Goal: Task Accomplishment & Management: Complete application form

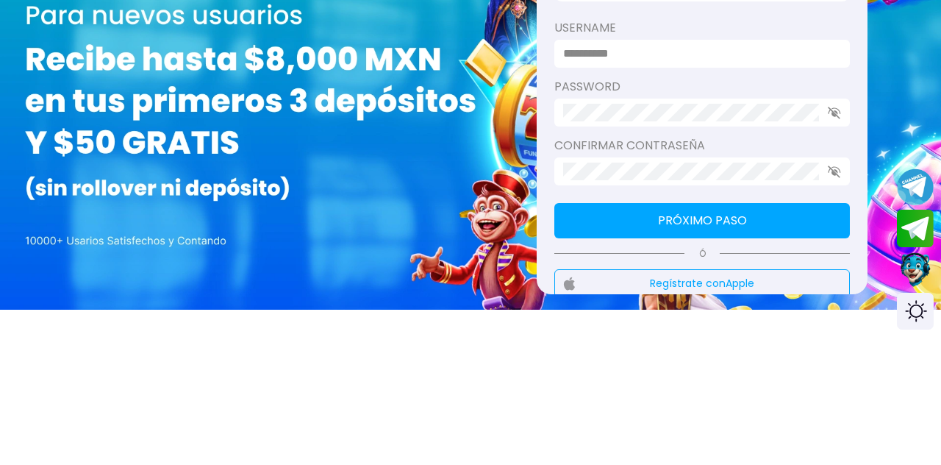
click at [794, 174] on input at bounding box center [697, 182] width 269 height 18
click at [735, 224] on div "password" at bounding box center [703, 230] width 296 height 49
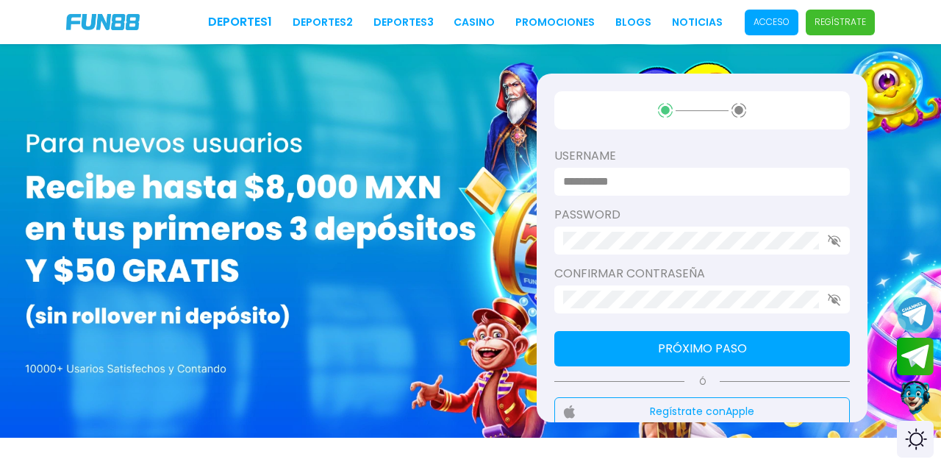
click at [752, 346] on button "Próximo paso" at bounding box center [703, 348] width 296 height 35
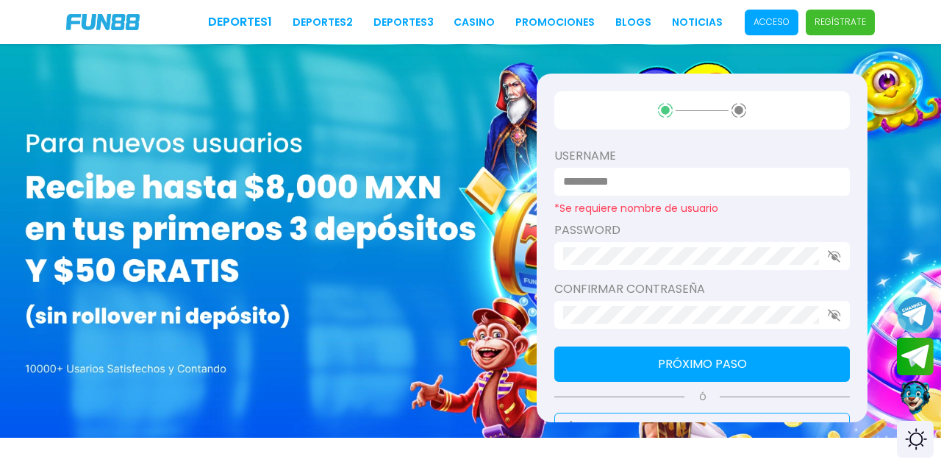
click at [766, 174] on input at bounding box center [697, 182] width 269 height 18
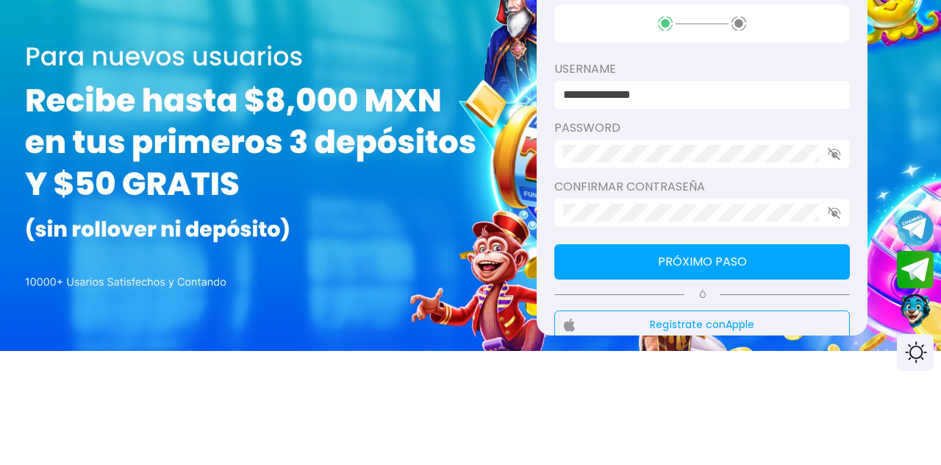
type input "**********"
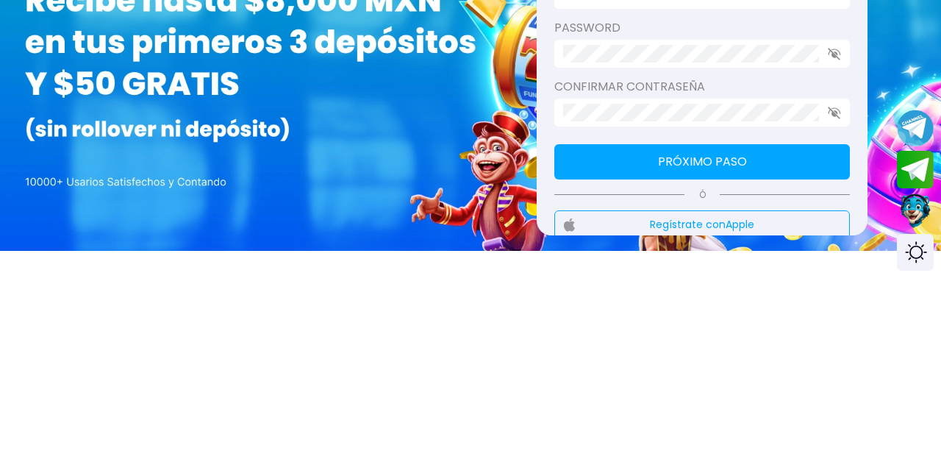
click at [838, 298] on icon "button" at bounding box center [834, 299] width 13 height 13
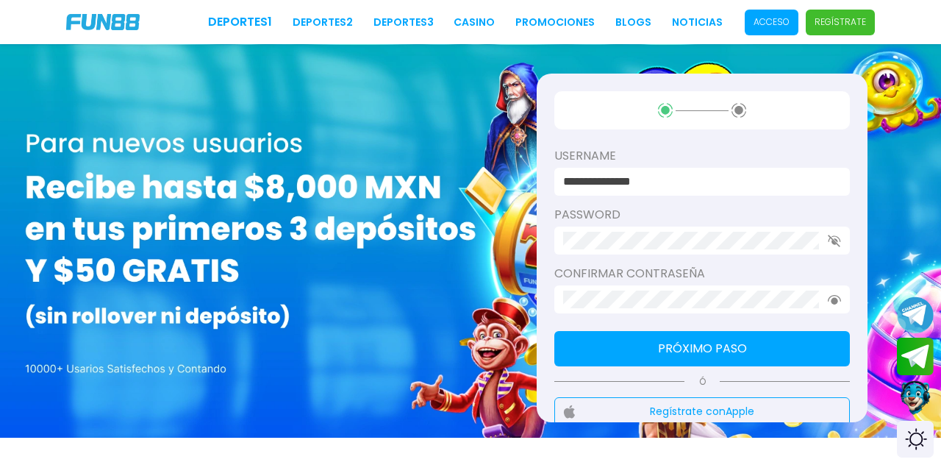
click at [781, 345] on button "Próximo paso" at bounding box center [703, 348] width 296 height 35
click at [781, 340] on button "Próximo paso" at bounding box center [703, 348] width 296 height 35
click at [778, 335] on button "Próximo paso" at bounding box center [703, 348] width 296 height 35
click at [772, 342] on button "Próximo paso" at bounding box center [703, 348] width 296 height 35
click at [761, 352] on button "Próximo paso" at bounding box center [703, 348] width 296 height 35
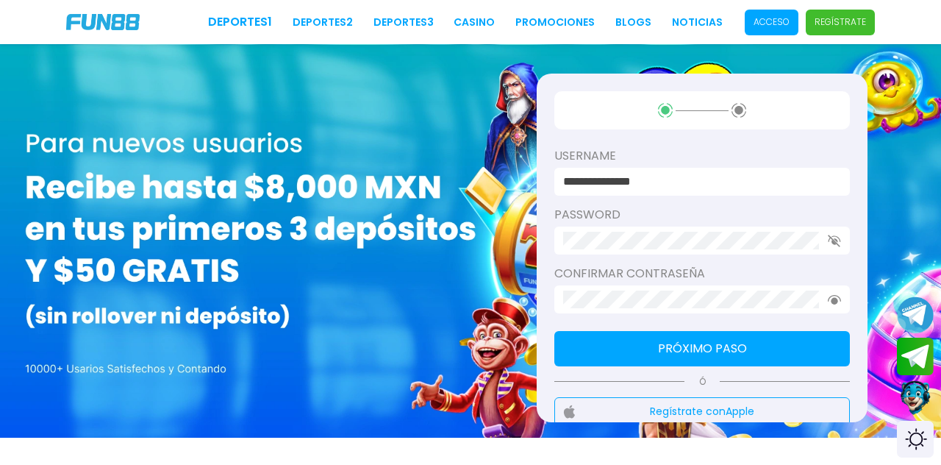
click at [761, 352] on button "Próximo paso" at bounding box center [703, 348] width 296 height 35
click at [755, 352] on button "Próximo paso" at bounding box center [703, 348] width 296 height 35
click at [750, 348] on button "Próximo paso" at bounding box center [703, 348] width 296 height 35
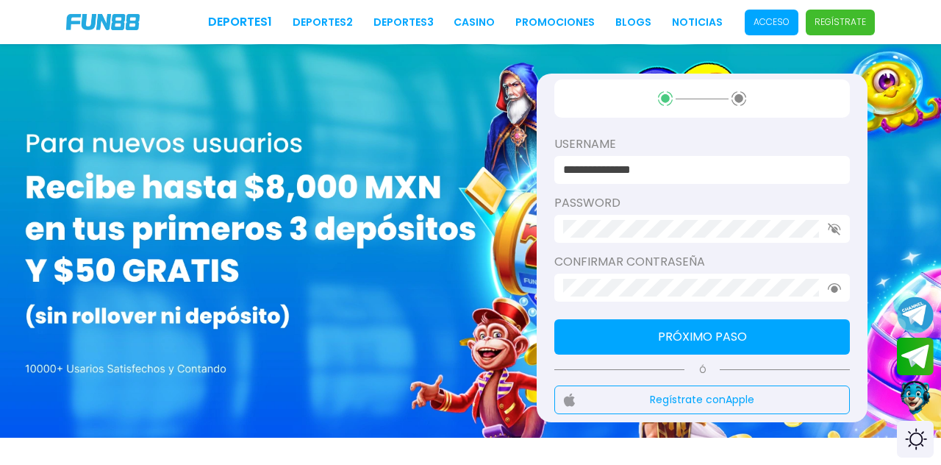
click at [735, 327] on button "Próximo paso" at bounding box center [703, 336] width 296 height 35
click at [736, 332] on button "Próximo paso" at bounding box center [703, 336] width 296 height 35
click at [732, 339] on button "Próximo paso" at bounding box center [703, 336] width 296 height 35
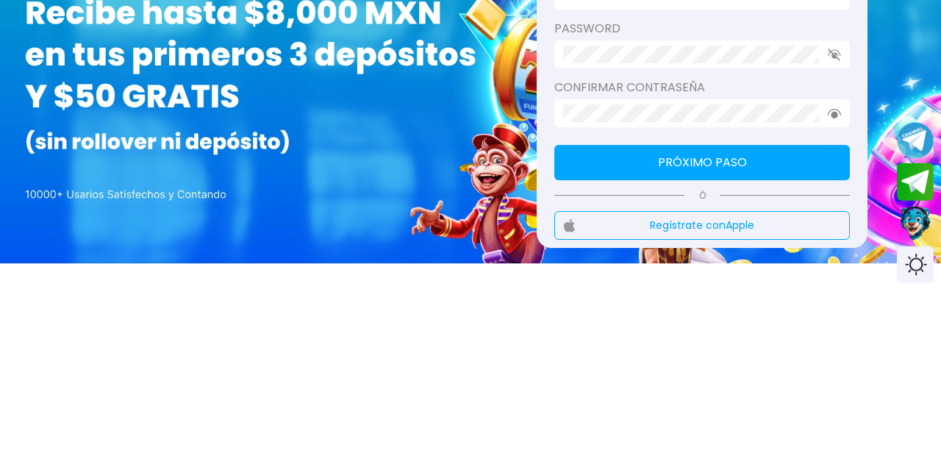
click at [784, 335] on button "Próximo paso" at bounding box center [703, 336] width 296 height 35
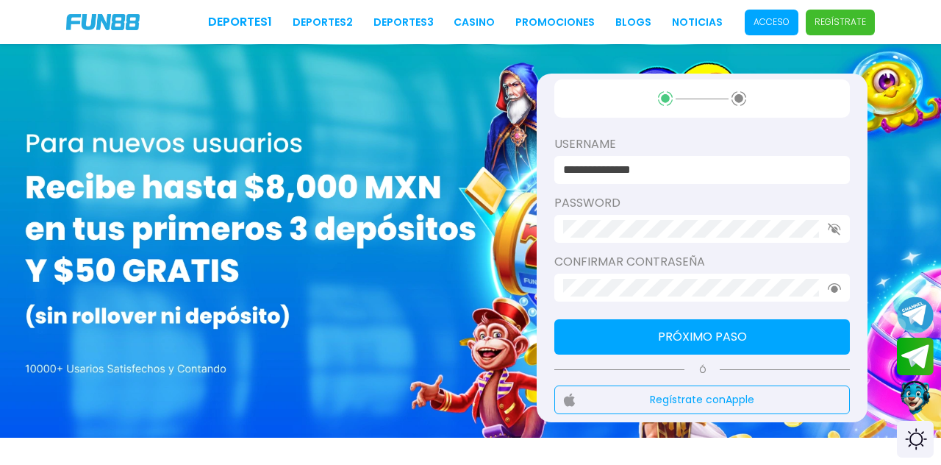
click at [743, 331] on button "Próximo paso" at bounding box center [703, 336] width 296 height 35
click at [748, 330] on button "Próximo paso" at bounding box center [703, 336] width 296 height 35
click at [753, 327] on button "Próximo paso" at bounding box center [703, 336] width 296 height 35
click at [744, 332] on button "Próximo paso" at bounding box center [703, 336] width 296 height 35
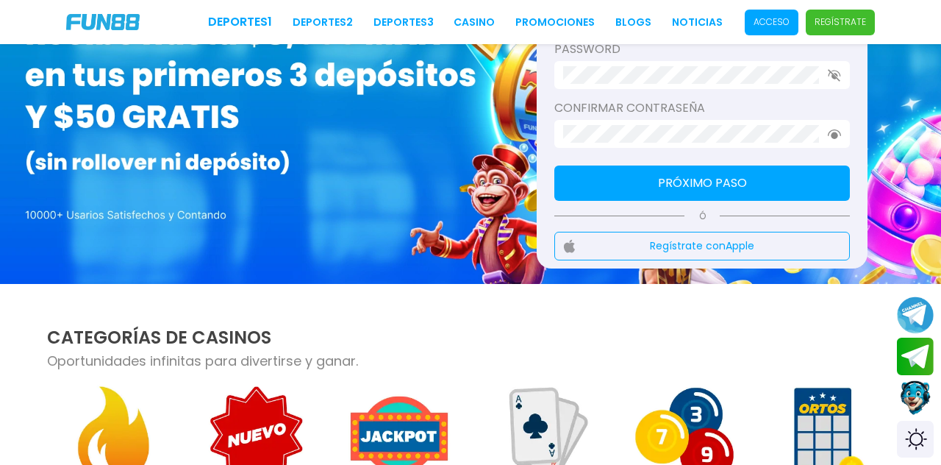
scroll to position [163, 0]
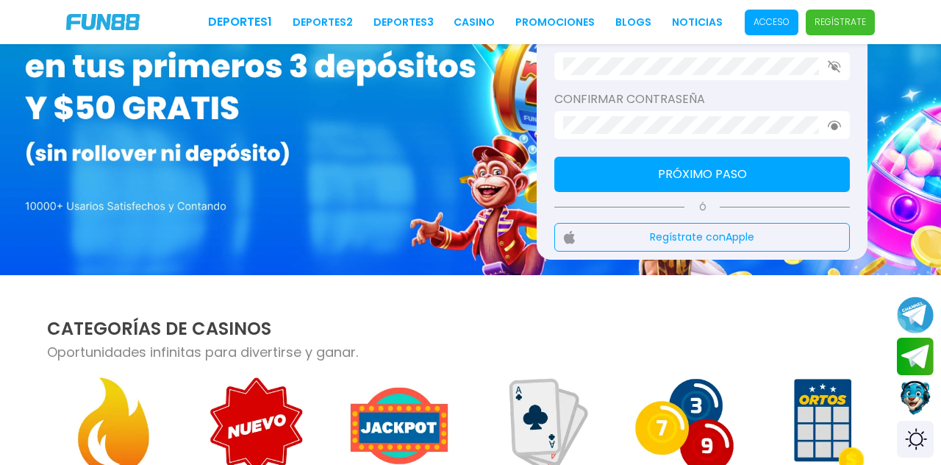
click at [769, 165] on button "Próximo paso" at bounding box center [703, 174] width 296 height 35
click at [783, 172] on button "Próximo paso" at bounding box center [703, 174] width 296 height 35
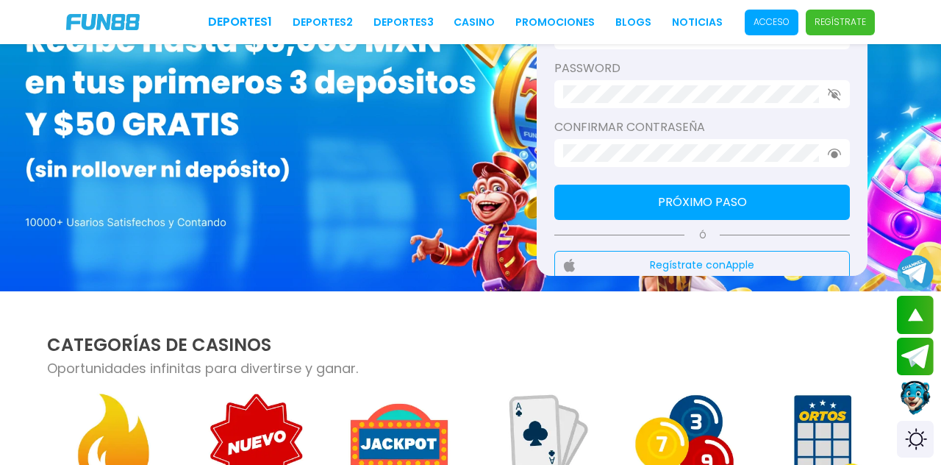
scroll to position [140, 0]
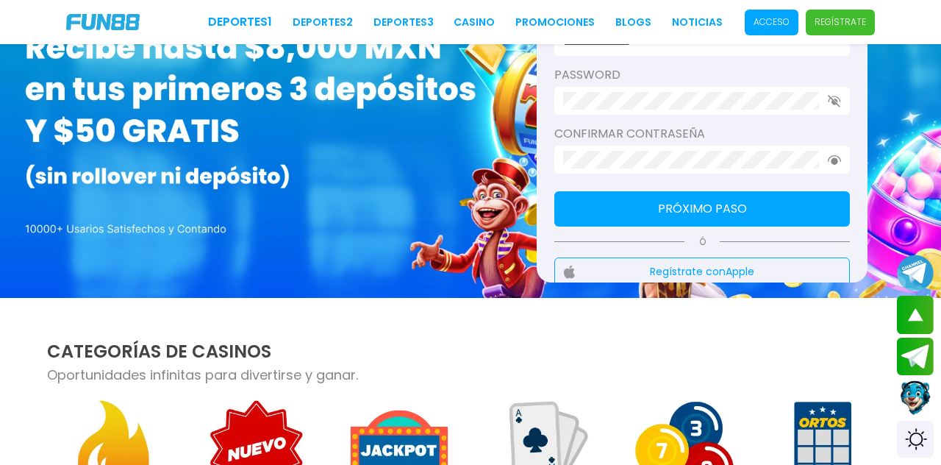
click at [849, 21] on p "Regístrate" at bounding box center [840, 21] width 51 height 13
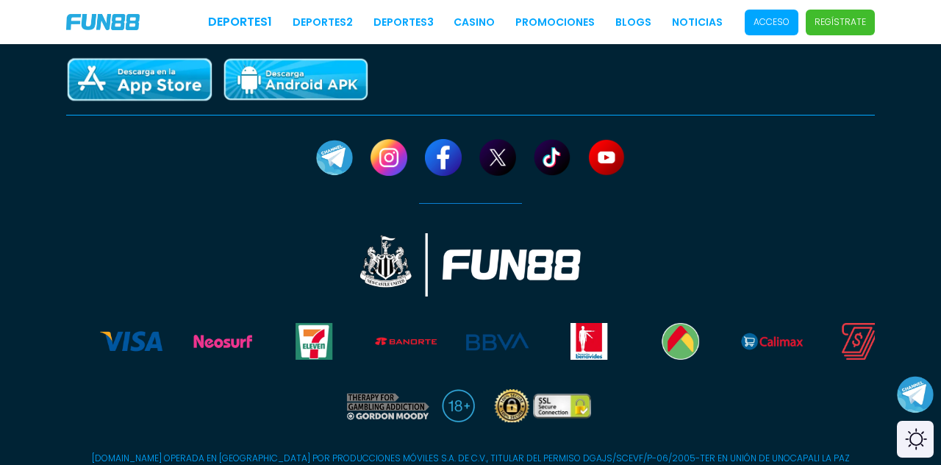
scroll to position [955, 0]
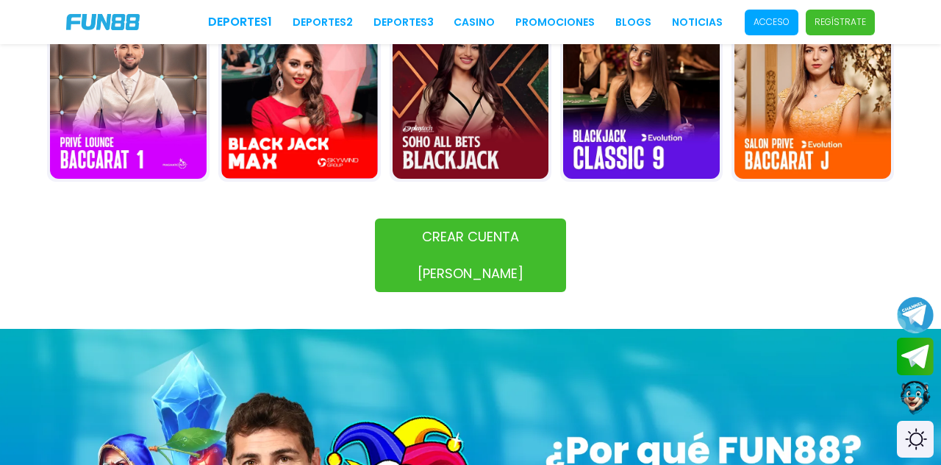
scroll to position [18, 0]
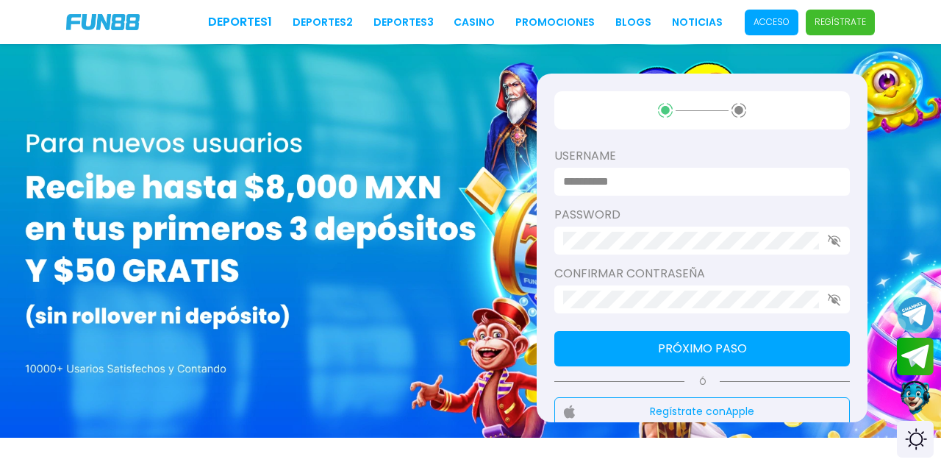
scroll to position [12, 0]
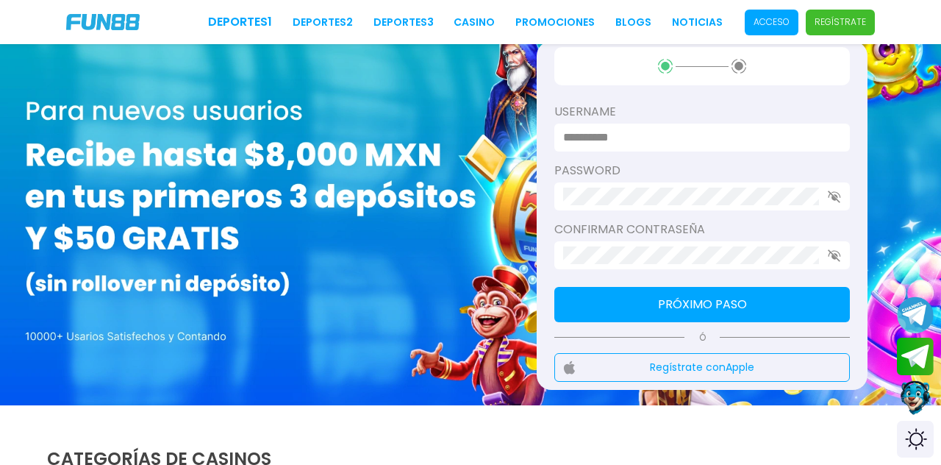
click at [765, 129] on input at bounding box center [697, 138] width 269 height 18
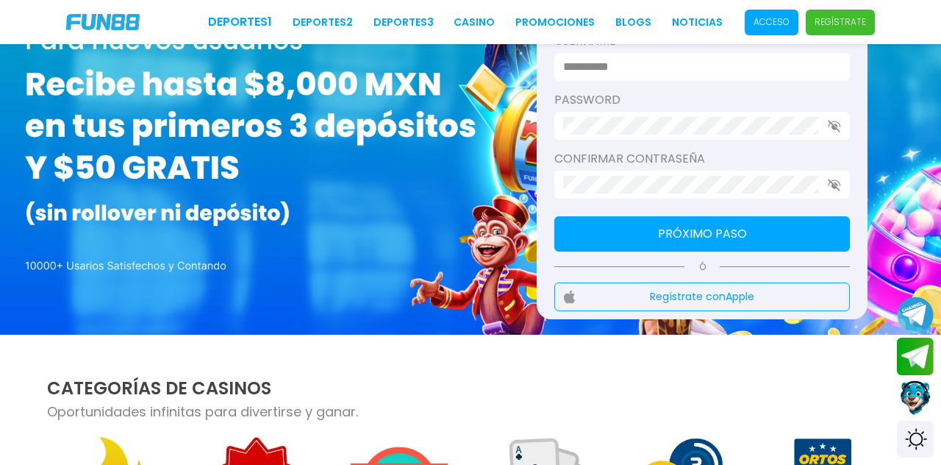
scroll to position [0, 0]
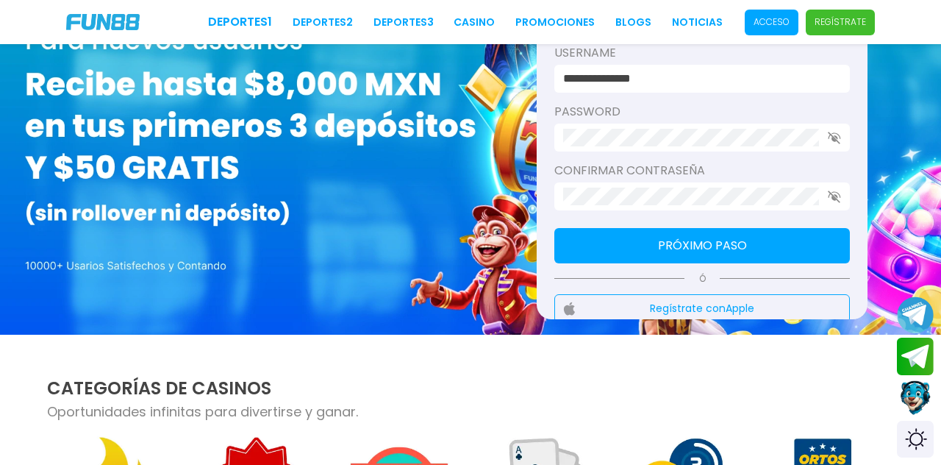
click at [836, 138] on use "button" at bounding box center [834, 138] width 13 height 13
click at [835, 138] on use "button" at bounding box center [834, 138] width 13 height 10
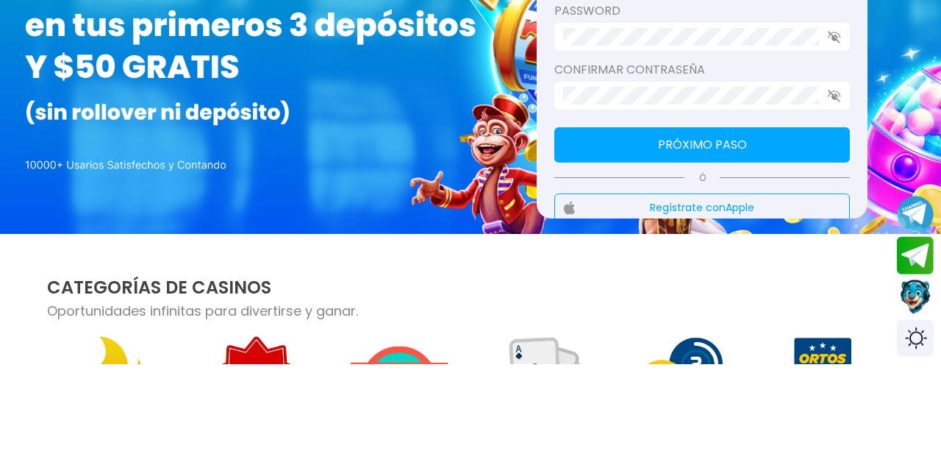
click at [752, 241] on button "Próximo paso" at bounding box center [703, 245] width 296 height 35
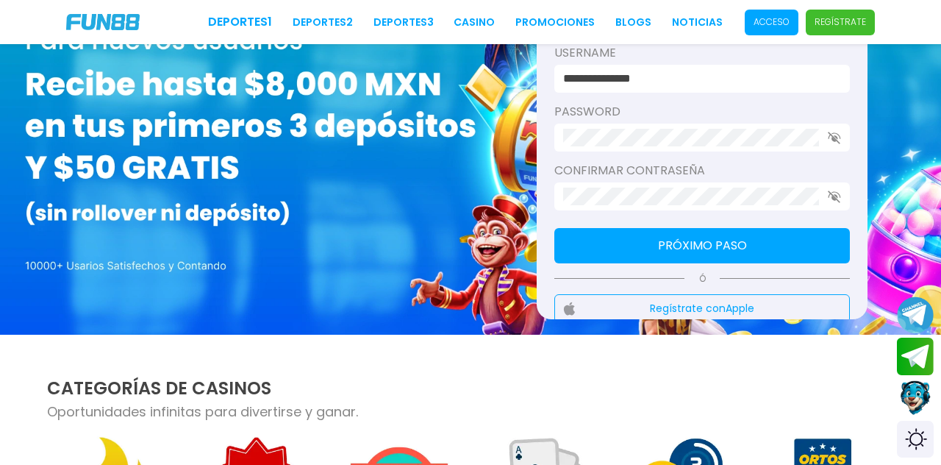
click at [746, 246] on button "Próximo paso" at bounding box center [703, 245] width 296 height 35
click at [745, 246] on button "Próximo paso" at bounding box center [703, 245] width 296 height 35
click at [755, 245] on button "Próximo paso" at bounding box center [703, 245] width 296 height 35
click at [755, 251] on button "Próximo paso" at bounding box center [703, 245] width 296 height 35
click at [756, 249] on button "Próximo paso" at bounding box center [703, 245] width 296 height 35
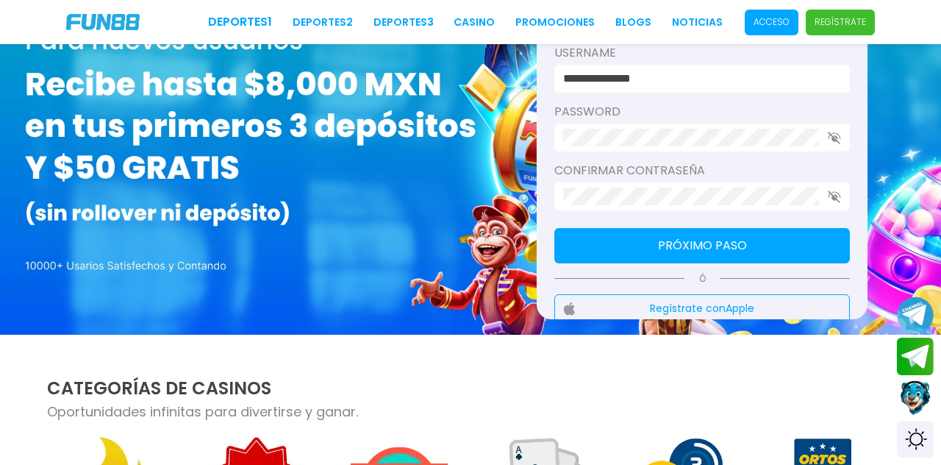
click at [770, 243] on button "Próximo paso" at bounding box center [703, 245] width 296 height 35
click at [766, 247] on button "Próximo paso" at bounding box center [703, 245] width 296 height 35
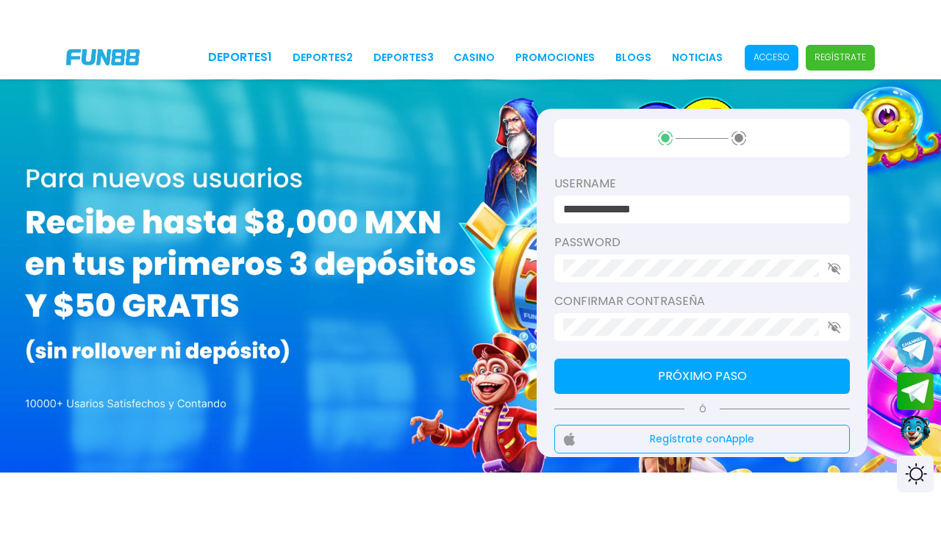
scroll to position [2, 0]
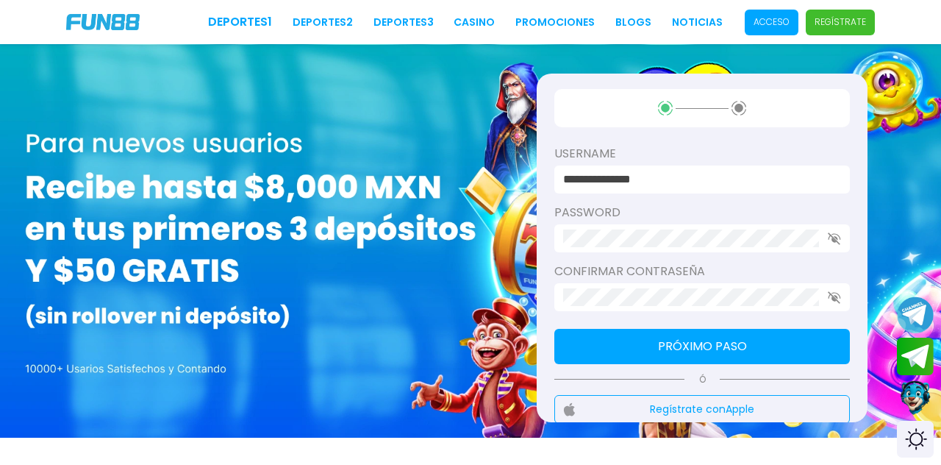
click at [758, 338] on button "Próximo paso" at bounding box center [703, 346] width 296 height 35
click at [769, 331] on button "Próximo paso" at bounding box center [703, 346] width 296 height 35
click at [784, 353] on button "Próximo paso" at bounding box center [703, 346] width 296 height 35
click at [793, 344] on button "Próximo paso" at bounding box center [703, 346] width 296 height 35
click at [800, 349] on button "Próximo paso" at bounding box center [703, 346] width 296 height 35
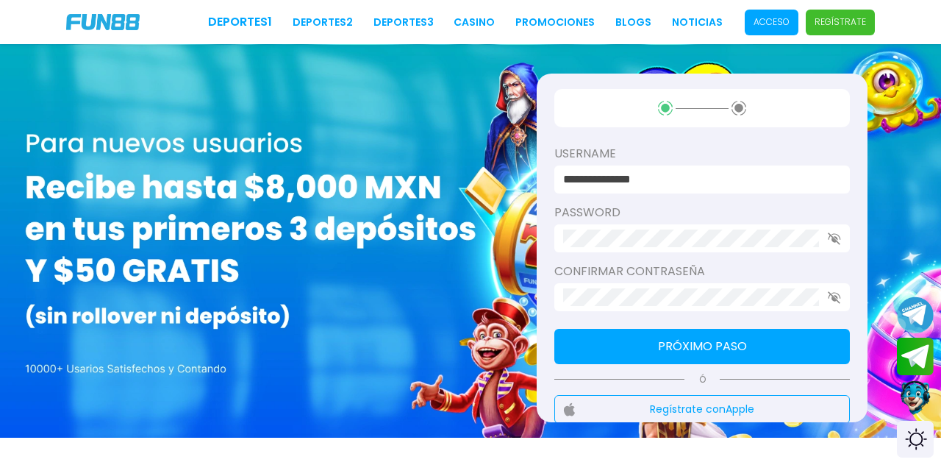
scroll to position [0, 0]
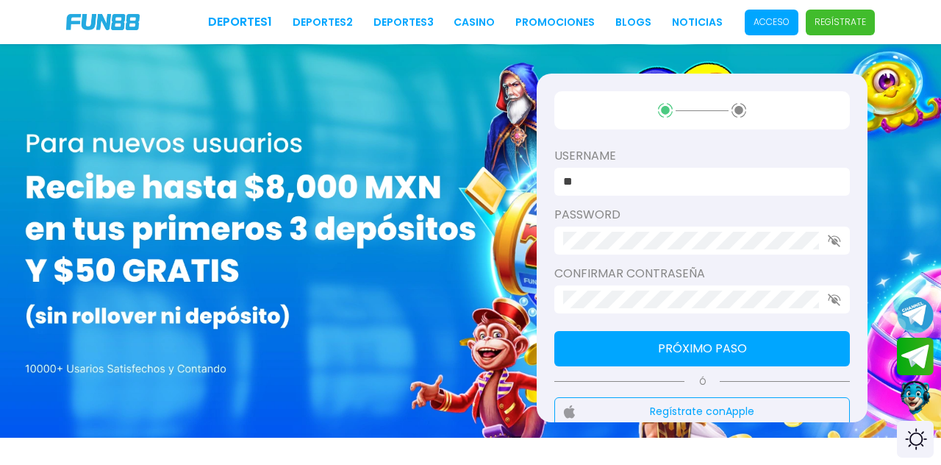
click at [840, 244] on icon "button" at bounding box center [834, 241] width 13 height 13
click at [755, 354] on button "Próximo paso" at bounding box center [703, 348] width 296 height 35
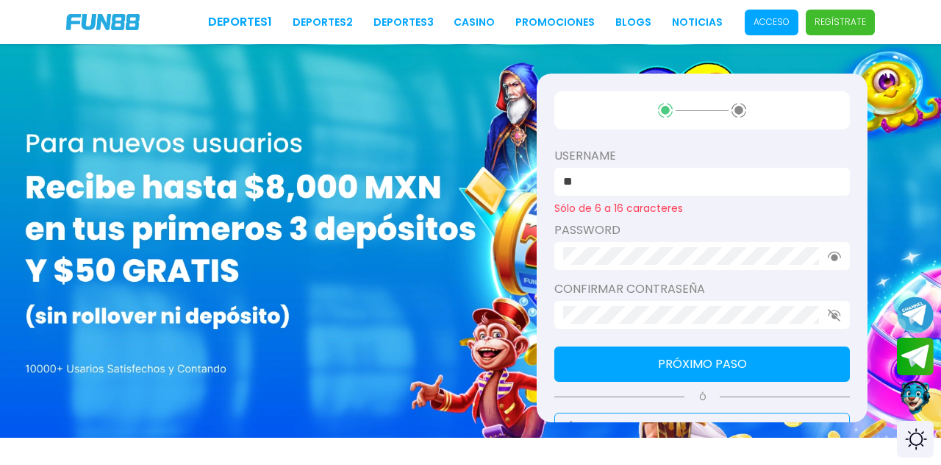
click at [758, 357] on button "Próximo paso" at bounding box center [703, 363] width 296 height 35
click at [759, 360] on button "Próximo paso" at bounding box center [703, 363] width 296 height 35
click at [763, 363] on button "Próximo paso" at bounding box center [703, 363] width 296 height 35
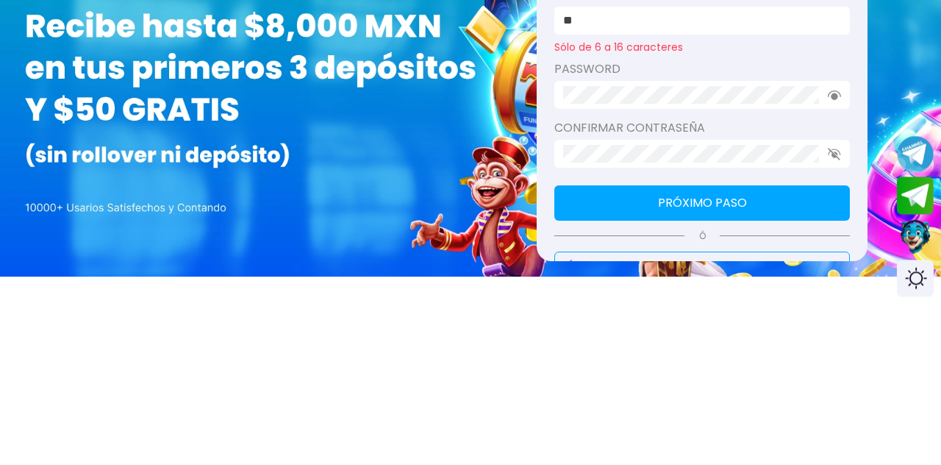
click at [716, 184] on input "**" at bounding box center [697, 182] width 269 height 18
type input "**********"
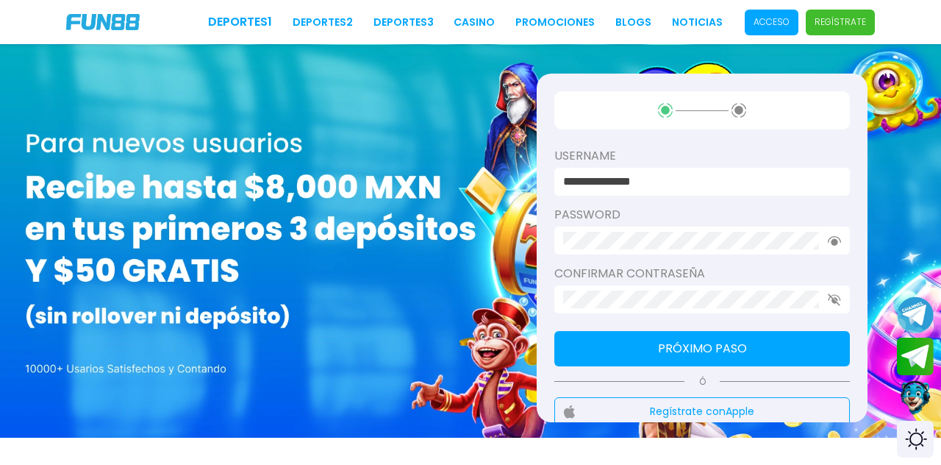
click at [728, 343] on button "Próximo paso" at bounding box center [703, 348] width 296 height 35
click at [735, 346] on button "Próximo paso" at bounding box center [703, 348] width 296 height 35
click at [737, 343] on button "Próximo paso" at bounding box center [703, 348] width 296 height 35
click at [743, 340] on button "Próximo paso" at bounding box center [703, 348] width 296 height 35
click at [739, 343] on button "Próximo paso" at bounding box center [703, 348] width 296 height 35
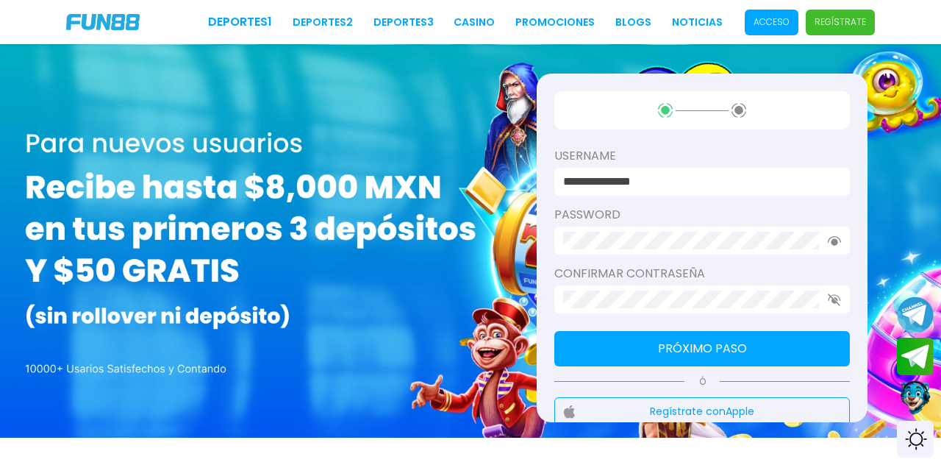
click at [781, 350] on button "Próximo paso" at bounding box center [703, 348] width 296 height 35
click at [834, 243] on use "button" at bounding box center [834, 241] width 13 height 10
click at [791, 350] on button "Próximo paso" at bounding box center [703, 348] width 296 height 35
click at [795, 349] on button "Próximo paso" at bounding box center [703, 348] width 296 height 35
click at [796, 349] on button "Próximo paso" at bounding box center [703, 348] width 296 height 35
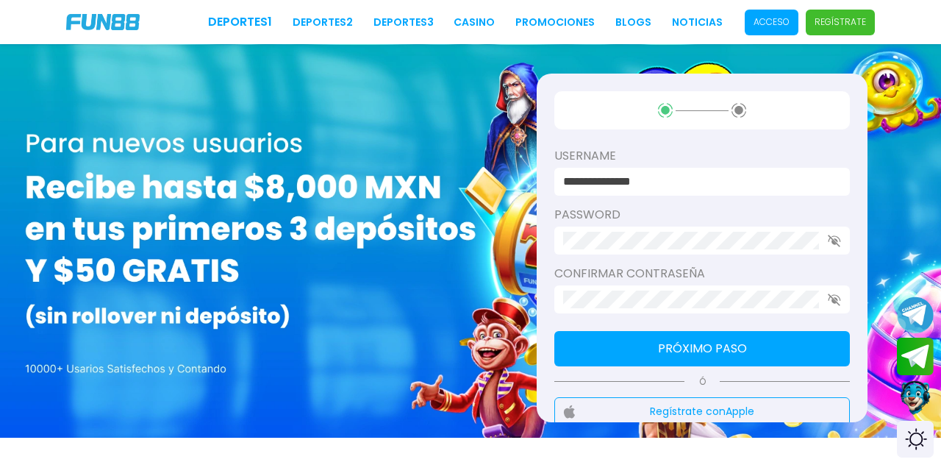
click at [794, 348] on button "Próximo paso" at bounding box center [703, 348] width 296 height 35
click at [778, 336] on button "Próximo paso" at bounding box center [703, 348] width 296 height 35
click at [775, 343] on button "Próximo paso" at bounding box center [703, 348] width 296 height 35
click at [767, 350] on button "Próximo paso" at bounding box center [703, 348] width 296 height 35
click at [760, 349] on button "Próximo paso" at bounding box center [703, 348] width 296 height 35
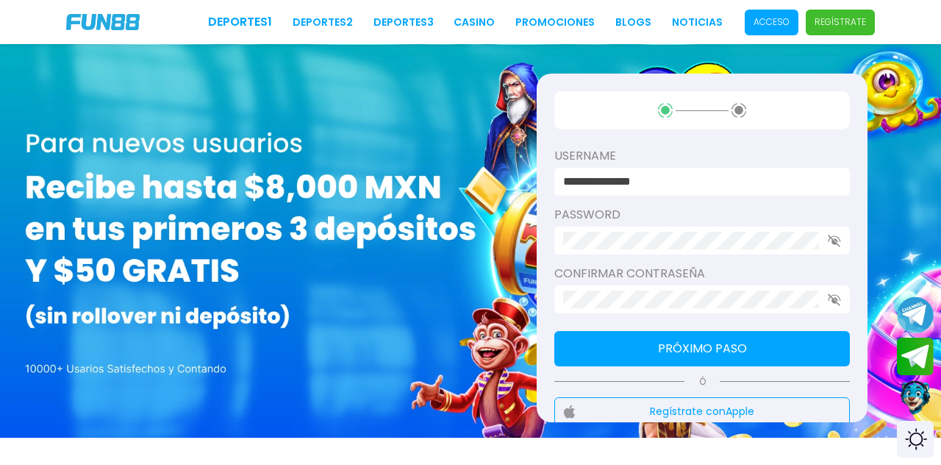
click at [759, 346] on button "Próximo paso" at bounding box center [703, 348] width 296 height 35
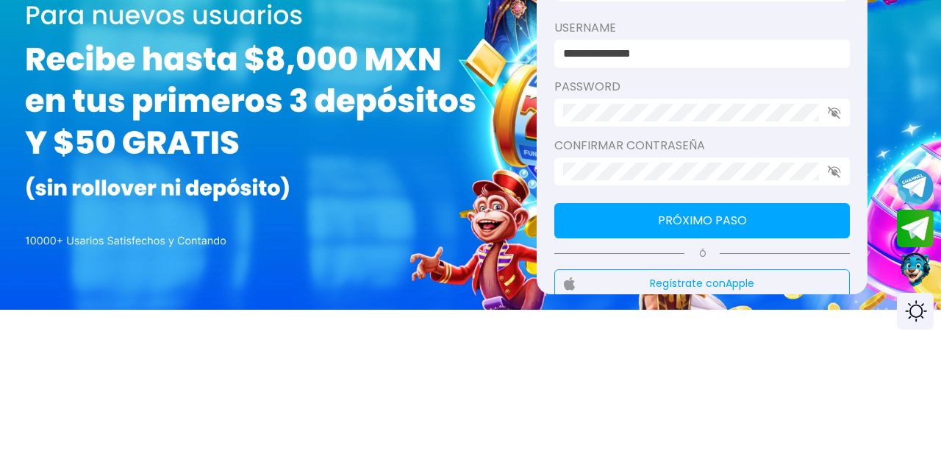
scroll to position [12, 0]
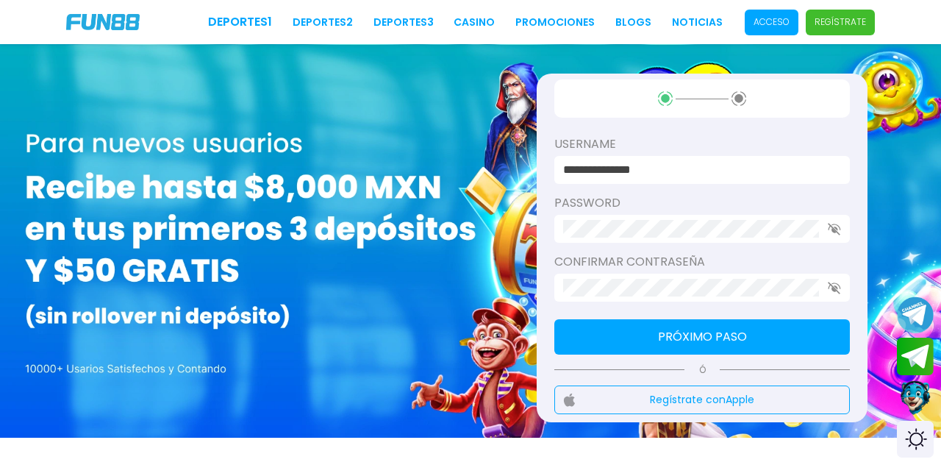
click at [768, 335] on button "Próximo paso" at bounding box center [703, 336] width 296 height 35
click at [765, 332] on button "Próximo paso" at bounding box center [703, 336] width 296 height 35
click at [763, 337] on button "Próximo paso" at bounding box center [703, 336] width 296 height 35
click at [765, 337] on button "Próximo paso" at bounding box center [703, 336] width 296 height 35
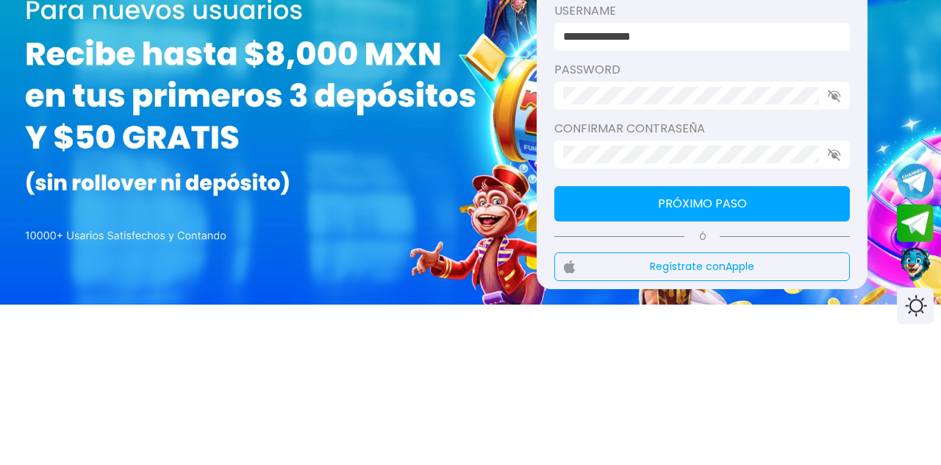
click at [838, 229] on icon "button" at bounding box center [834, 229] width 13 height 13
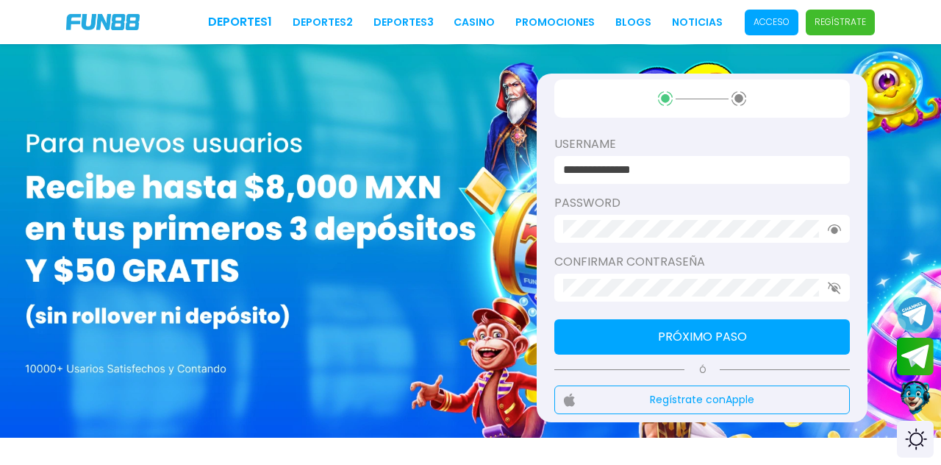
click at [834, 282] on use "button" at bounding box center [834, 288] width 13 height 13
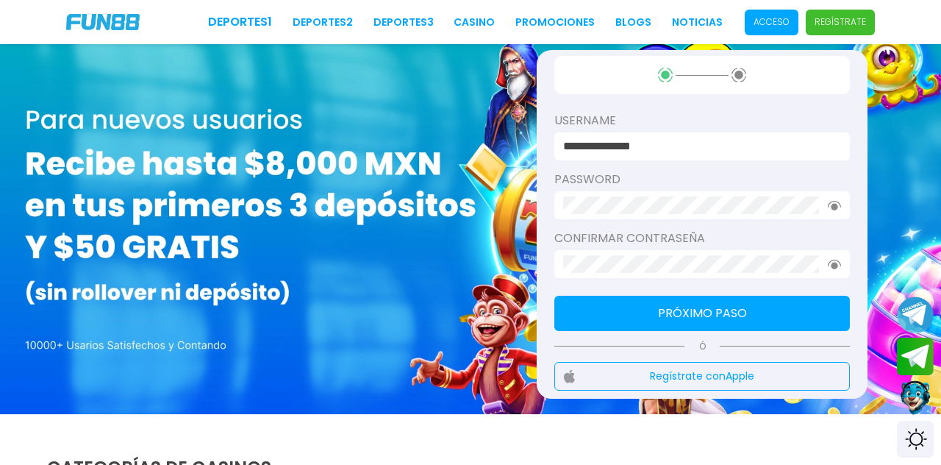
click at [768, 316] on button "Próximo paso" at bounding box center [703, 313] width 296 height 35
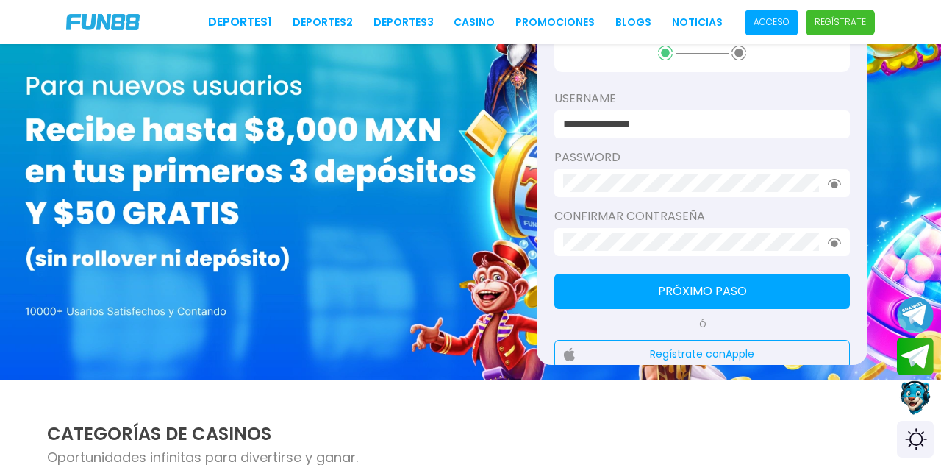
scroll to position [51, 0]
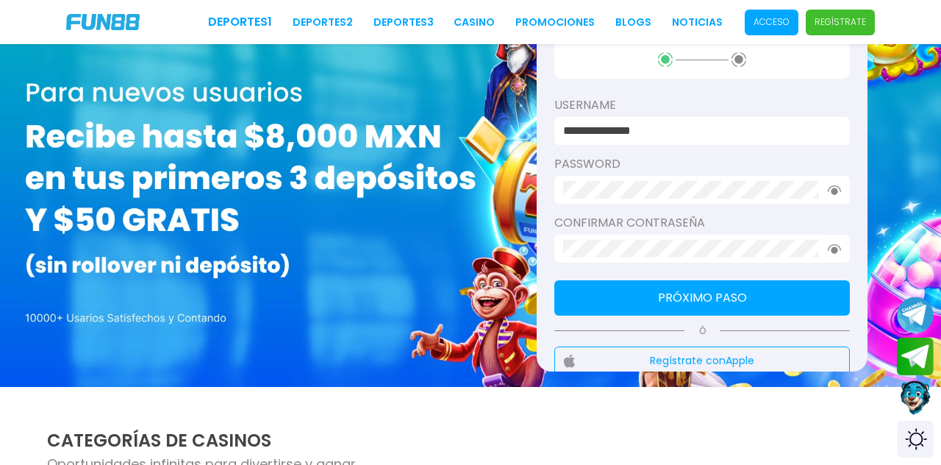
click at [799, 353] on button "Regístrate con Apple" at bounding box center [703, 360] width 296 height 29
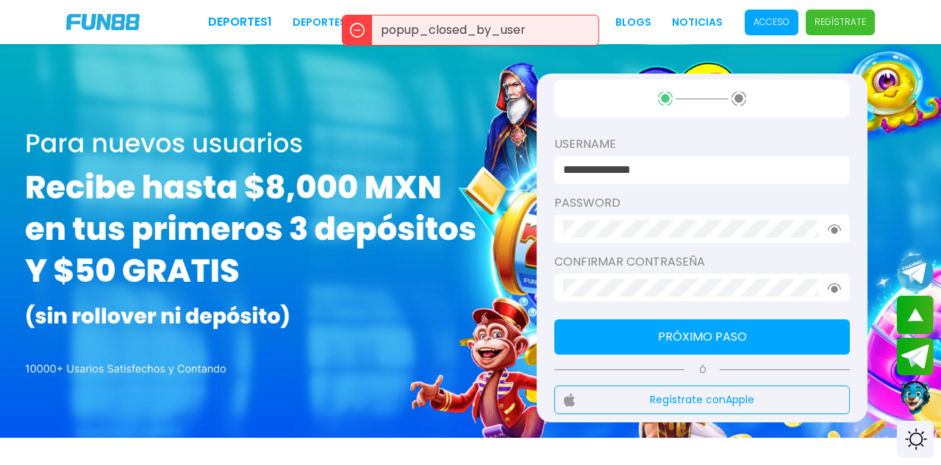
scroll to position [0, 0]
